Goal: Information Seeking & Learning: Understand process/instructions

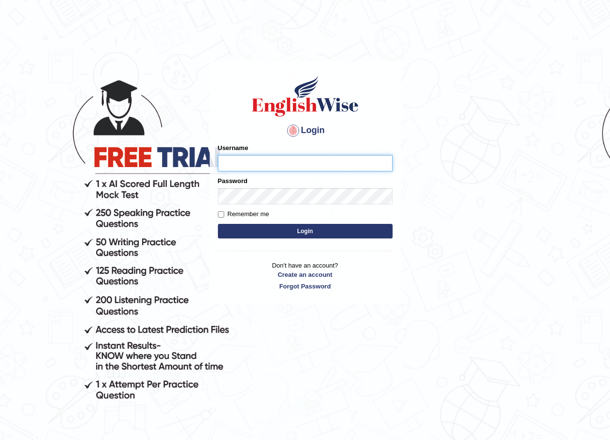
click at [236, 159] on input "Username" at bounding box center [305, 163] width 175 height 16
click at [251, 159] on input "Username" at bounding box center [305, 163] width 175 height 16
type input "abdulkhalid_parramatta"
click at [313, 231] on button "Login" at bounding box center [305, 231] width 175 height 15
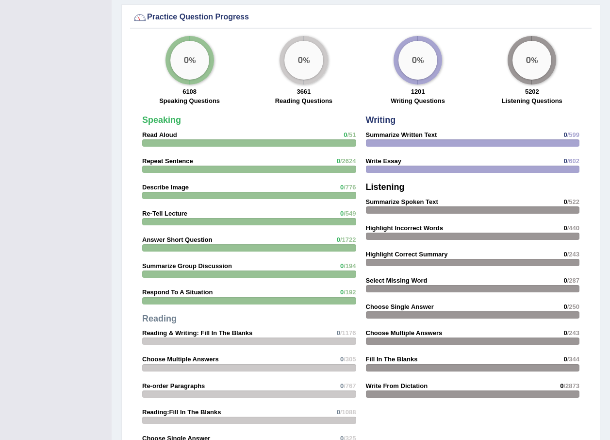
scroll to position [776, 0]
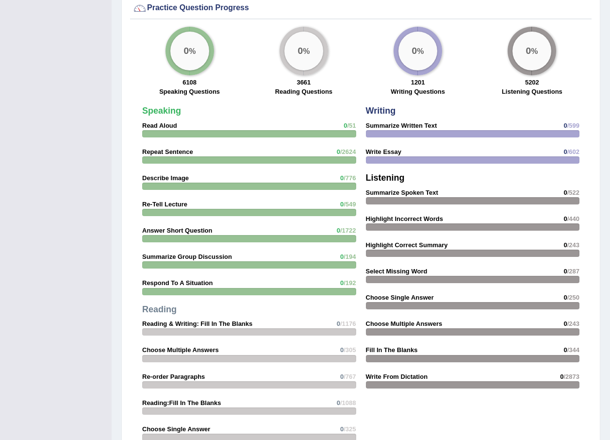
click at [262, 134] on div at bounding box center [249, 133] width 214 height 7
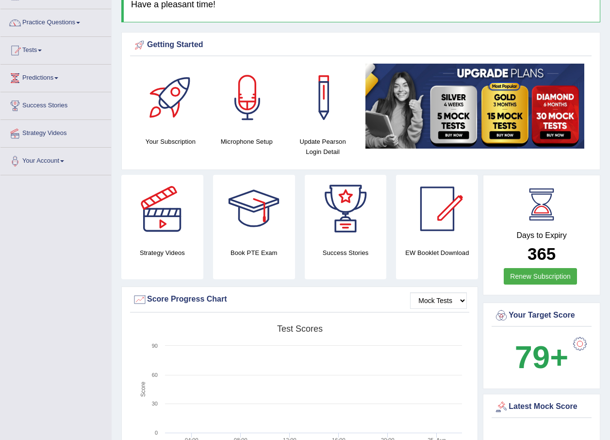
scroll to position [0, 0]
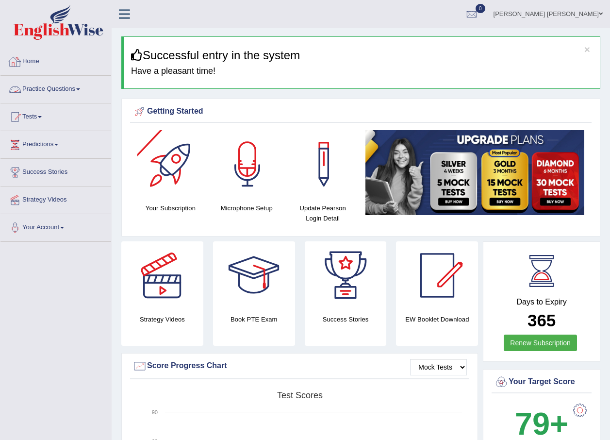
click at [55, 86] on link "Practice Questions" at bounding box center [55, 88] width 111 height 24
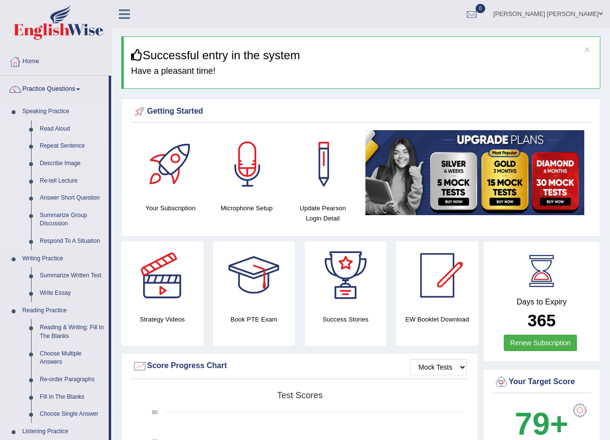
click at [46, 128] on link "Read Aloud" at bounding box center [71, 128] width 73 height 17
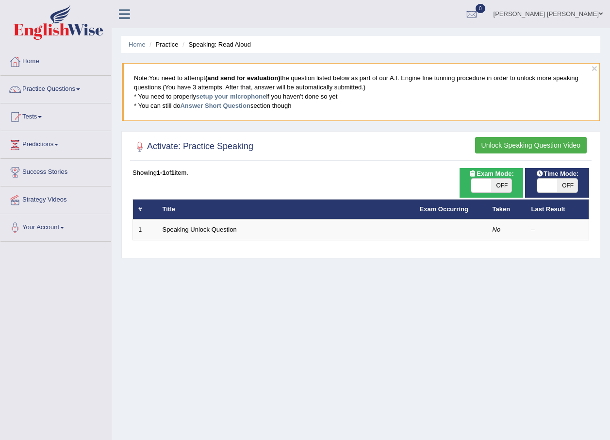
click at [500, 184] on span "OFF" at bounding box center [501, 186] width 20 height 14
checkbox input "true"
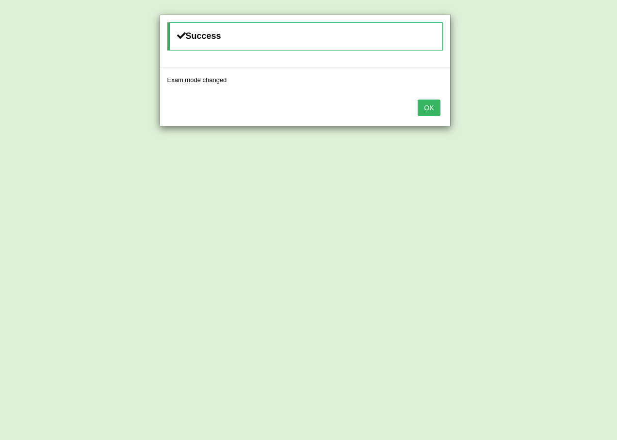
click at [430, 105] on button "OK" at bounding box center [429, 107] width 22 height 16
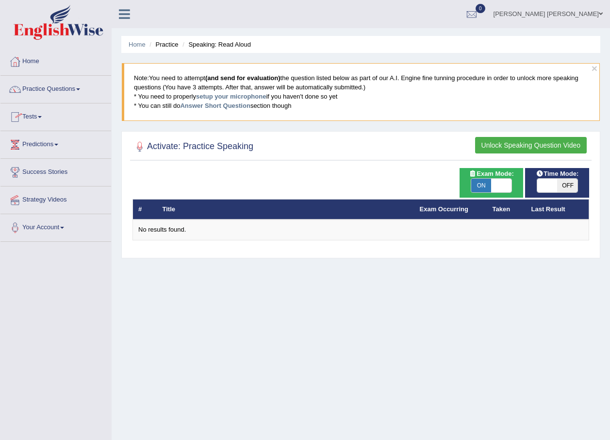
click at [197, 150] on h2 "Activate: Practice Speaking" at bounding box center [192, 146] width 121 height 15
click at [52, 99] on link "Practice Questions" at bounding box center [55, 88] width 111 height 24
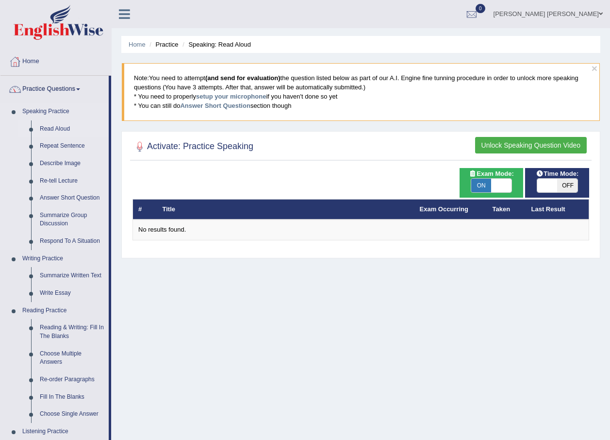
click at [51, 126] on link "Read Aloud" at bounding box center [71, 128] width 73 height 17
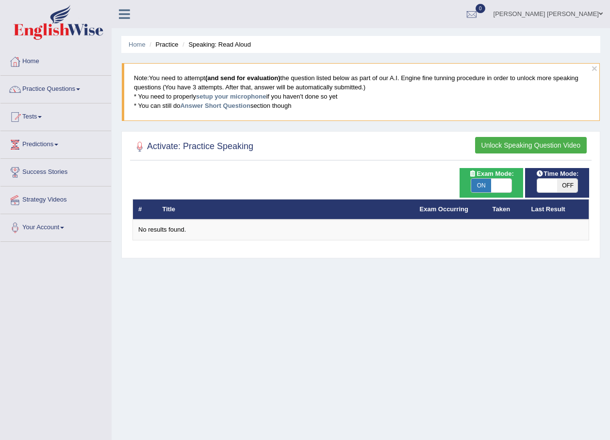
click at [192, 86] on blockquote "Note: You need to attempt (and send for evaluation) the question listed below a…" at bounding box center [361, 91] width 478 height 57
click at [230, 97] on link "setup your microphone" at bounding box center [231, 96] width 70 height 7
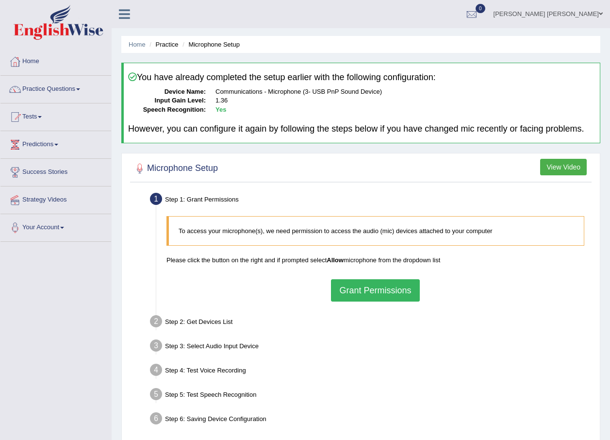
click at [407, 293] on button "Grant Permissions" at bounding box center [375, 290] width 88 height 22
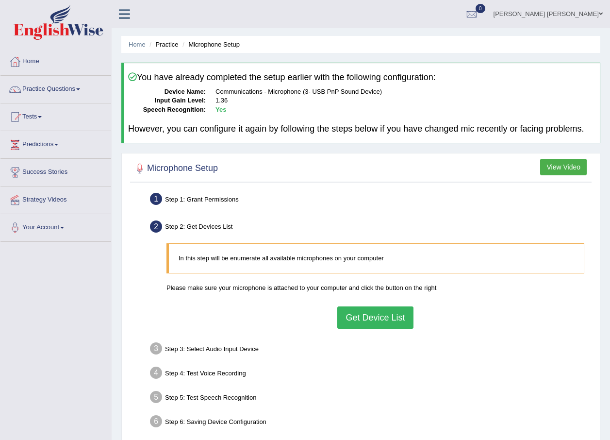
click at [384, 313] on button "Get Device List" at bounding box center [375, 317] width 76 height 22
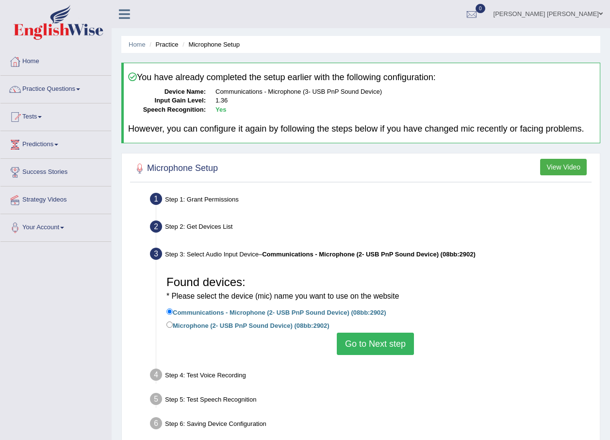
click at [369, 343] on button "Go to Next step" at bounding box center [375, 343] width 77 height 22
